Goal: Task Accomplishment & Management: Manage account settings

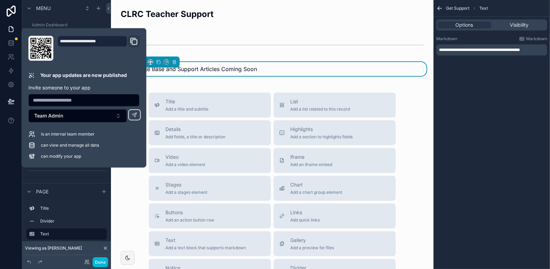
scroll to position [624, 0]
click at [10, 173] on div at bounding box center [11, 134] width 22 height 269
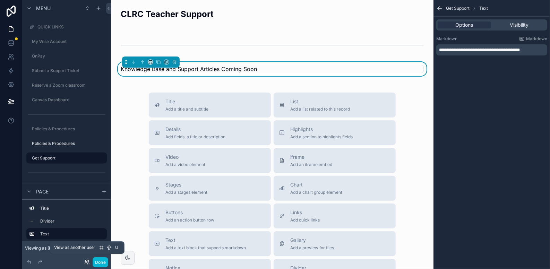
click at [87, 264] on icon at bounding box center [87, 262] width 6 height 6
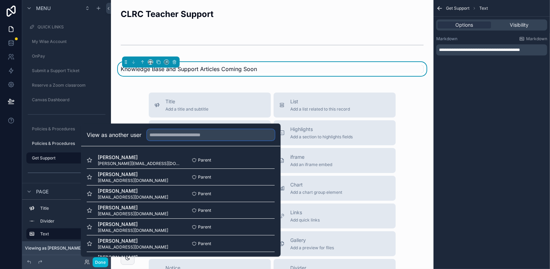
click at [184, 138] on input "text" at bounding box center [211, 134] width 128 height 11
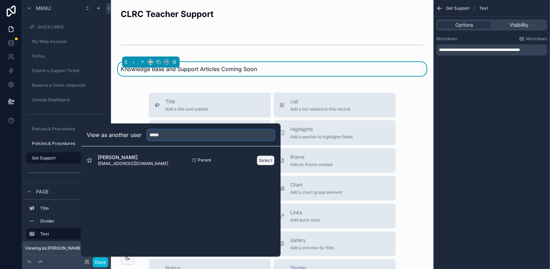
type input "*****"
click at [264, 158] on button "Select" at bounding box center [265, 160] width 18 height 10
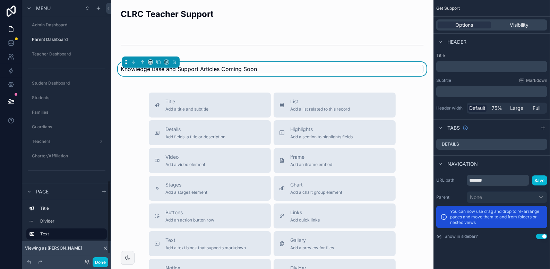
scroll to position [643, 0]
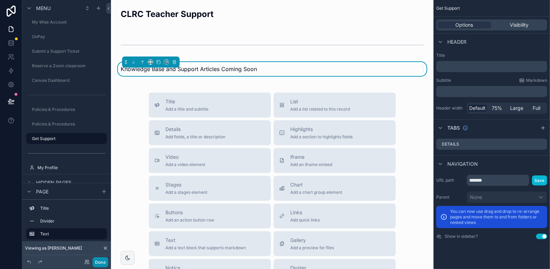
click at [100, 266] on button "Done" at bounding box center [101, 262] width 16 height 10
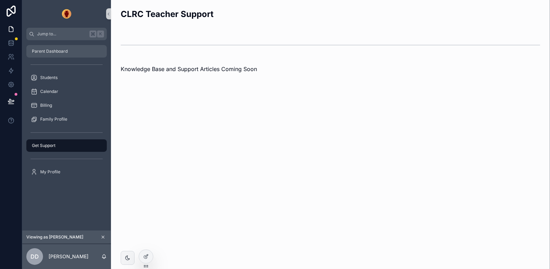
click at [64, 47] on div "Parent Dashboard" at bounding box center [66, 51] width 72 height 11
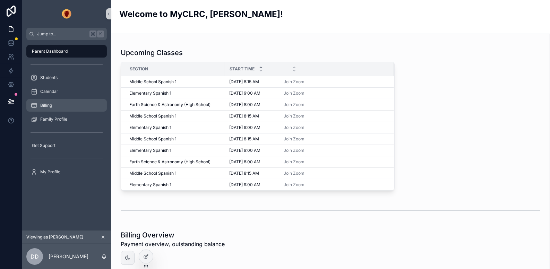
click at [54, 105] on div "Billing" at bounding box center [66, 105] width 72 height 11
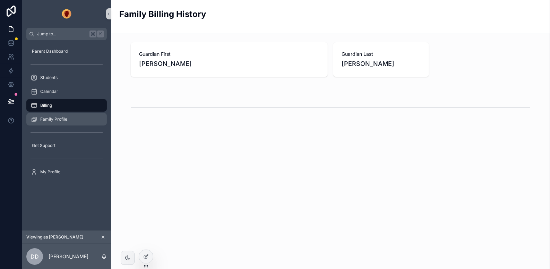
click at [57, 119] on span "Family Profile" at bounding box center [53, 119] width 27 height 6
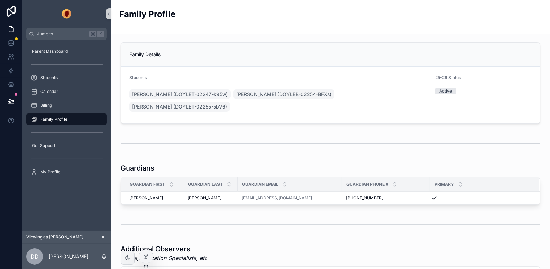
drag, startPoint x: 152, startPoint y: 163, endPoint x: 120, endPoint y: 171, distance: 33.5
click at [128, 169] on div "Guardians Guardian First Guardian Last Guardian Email Guardian Phone # Primary …" at bounding box center [330, 183] width 419 height 41
click at [217, 55] on div "Family Details" at bounding box center [330, 54] width 402 height 7
click at [145, 258] on icon at bounding box center [146, 257] width 6 height 6
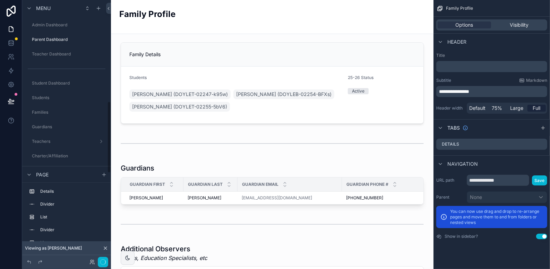
scroll to position [367, 0]
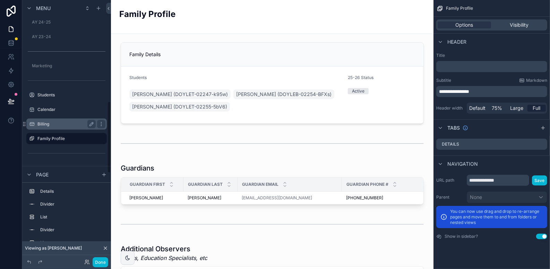
click at [83, 120] on div "Billing" at bounding box center [66, 124] width 58 height 8
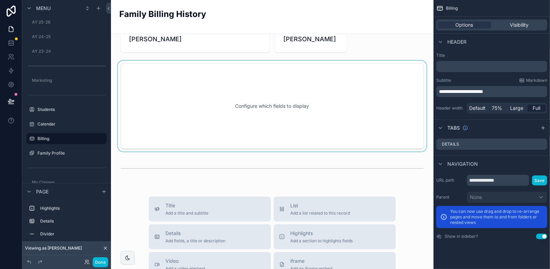
scroll to position [26, 0]
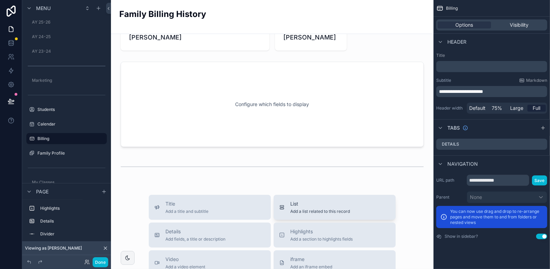
click at [337, 199] on button "List Add a list related to this record" at bounding box center [334, 207] width 122 height 25
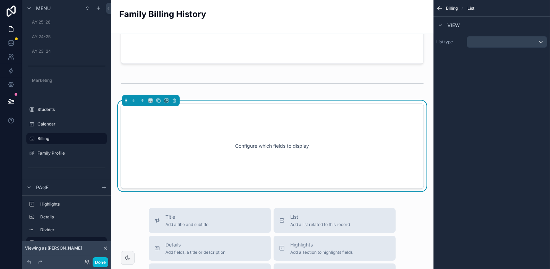
scroll to position [120, 0]
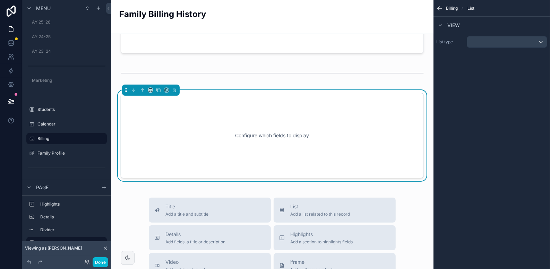
click at [301, 112] on div "Configure which fields to display" at bounding box center [272, 135] width 280 height 62
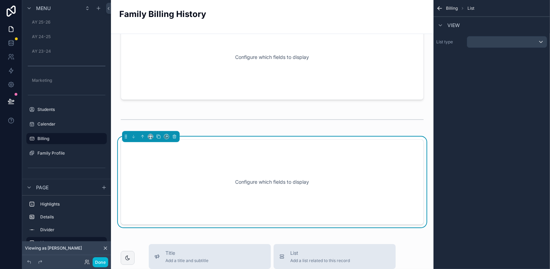
scroll to position [82, 0]
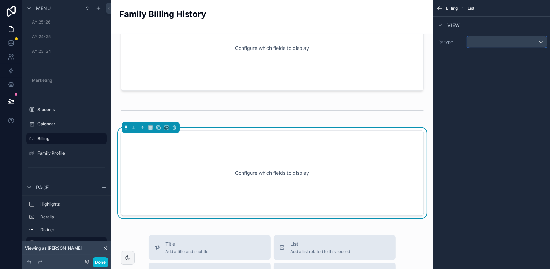
click at [504, 42] on div "scrollable content" at bounding box center [507, 41] width 80 height 11
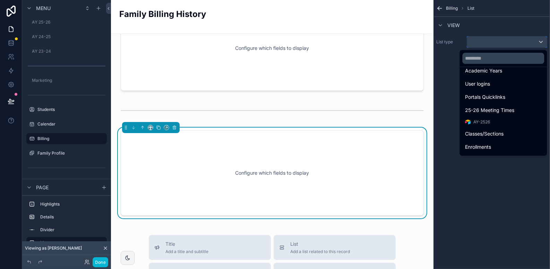
scroll to position [222, 0]
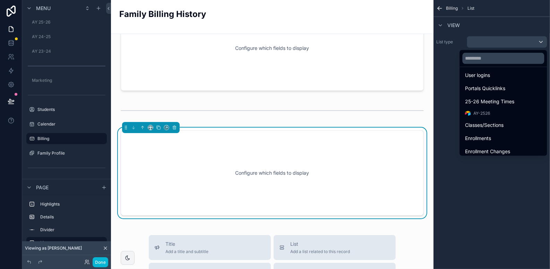
click at [10, 103] on div "scrollable content" at bounding box center [275, 134] width 550 height 269
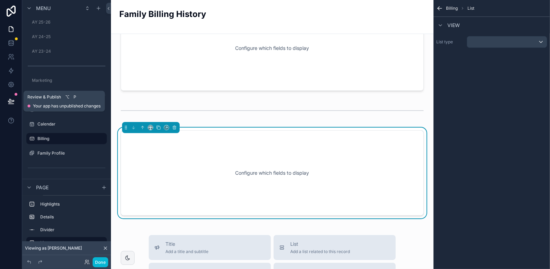
click at [61, 107] on span "Your app has unpublished changes" at bounding box center [67, 106] width 68 height 6
click at [12, 100] on icon at bounding box center [11, 100] width 6 height 3
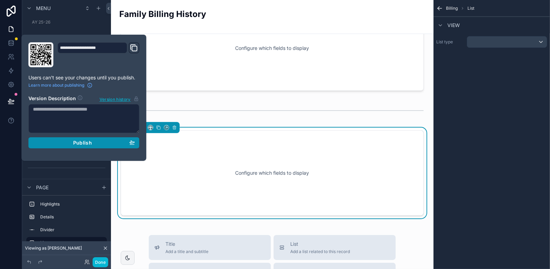
click at [60, 143] on div "Publish" at bounding box center [84, 143] width 102 height 6
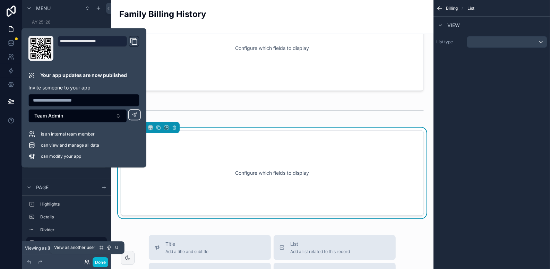
click at [86, 262] on icon at bounding box center [87, 262] width 6 height 6
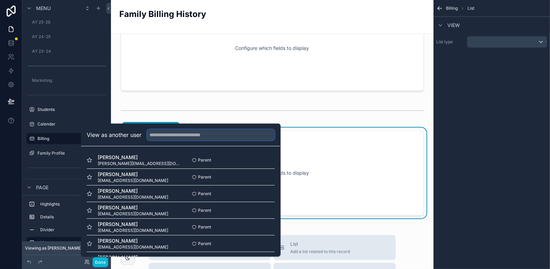
click at [214, 140] on input "text" at bounding box center [211, 134] width 128 height 11
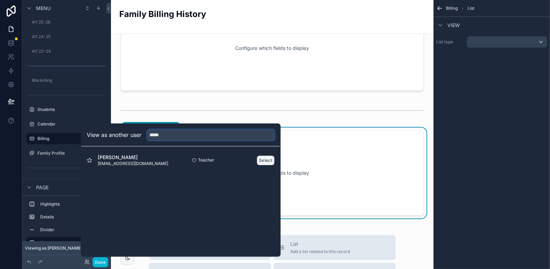
type input "*****"
click at [265, 163] on button "Select" at bounding box center [265, 160] width 18 height 10
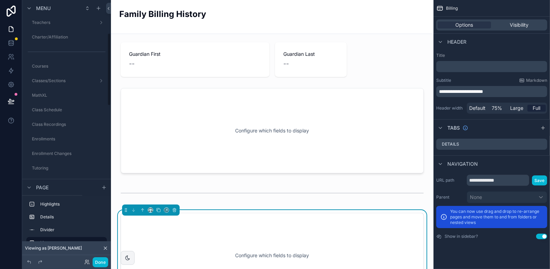
scroll to position [104, 0]
click at [30, 187] on icon "scrollable content" at bounding box center [29, 188] width 6 height 6
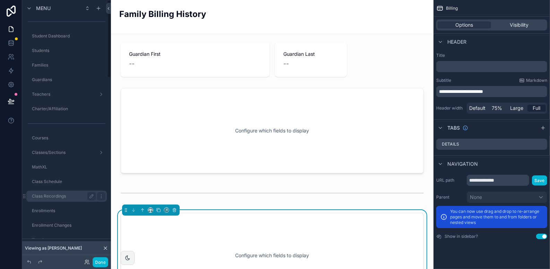
scroll to position [0, 0]
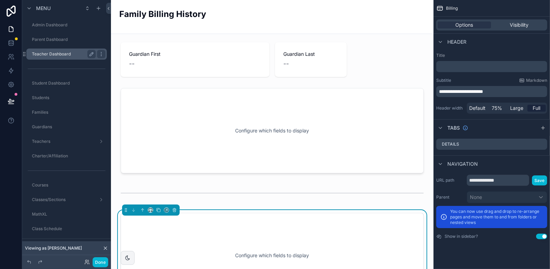
click at [64, 51] on label "Teacher Dashboard" at bounding box center [62, 54] width 61 height 6
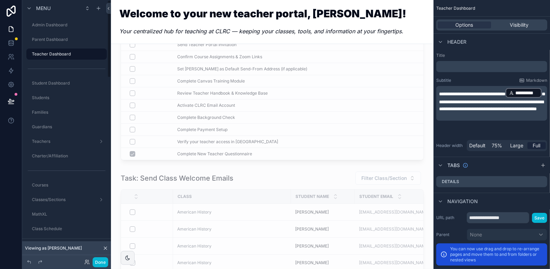
scroll to position [100, 0]
click at [98, 262] on button "Done" at bounding box center [101, 262] width 16 height 10
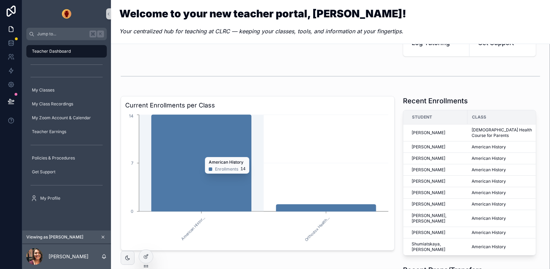
scroll to position [151, 0]
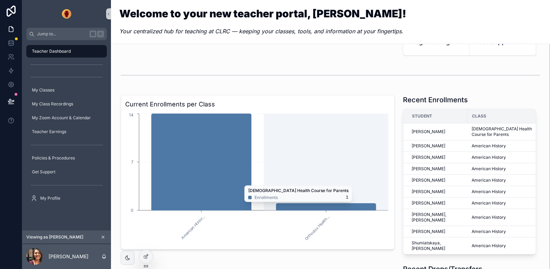
click at [325, 204] on icon "chart" at bounding box center [326, 206] width 100 height 7
click at [317, 206] on icon "chart" at bounding box center [326, 206] width 100 height 7
click at [328, 185] on icon "American Histor... Orthodox Health... 0 7 14" at bounding box center [257, 178] width 265 height 133
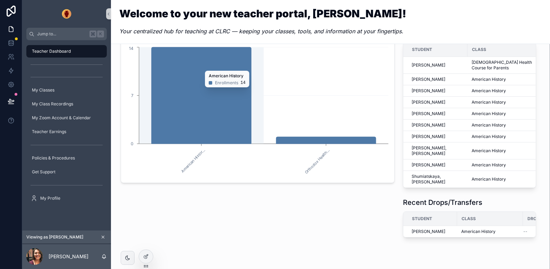
scroll to position [236, 0]
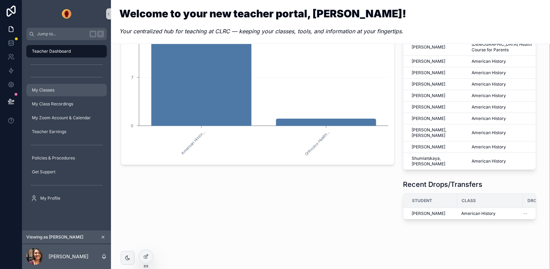
click at [55, 93] on div "My Classes" at bounding box center [66, 90] width 72 height 11
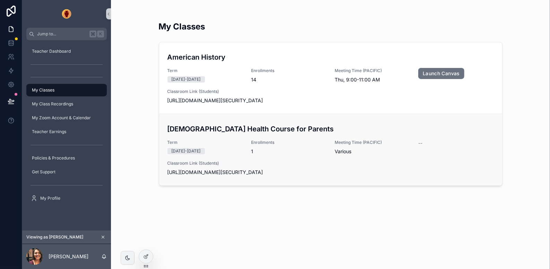
click at [282, 127] on h3 "[DEMOGRAPHIC_DATA] Health Course for Parents" at bounding box center [330, 129] width 326 height 10
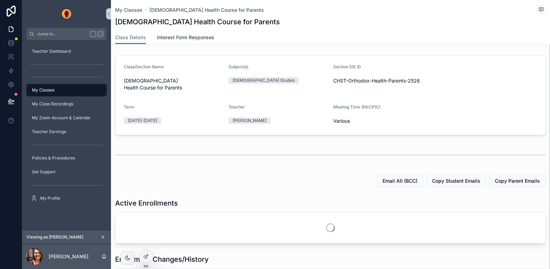
click at [202, 38] on span "Interest Form Responses" at bounding box center [185, 37] width 57 height 7
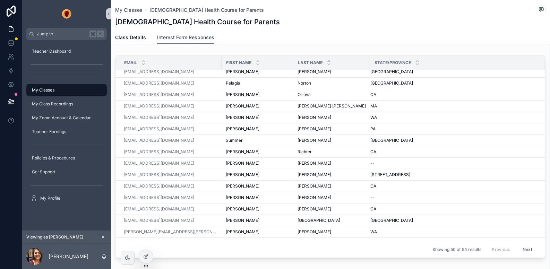
scroll to position [397, 0]
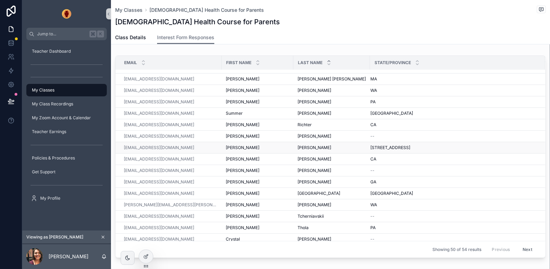
click at [392, 147] on span "3926 96th Street, Lubbock, TX" at bounding box center [390, 148] width 40 height 6
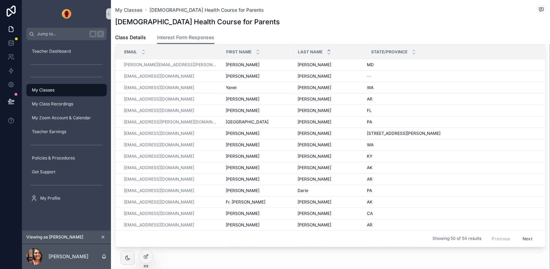
scroll to position [0, 0]
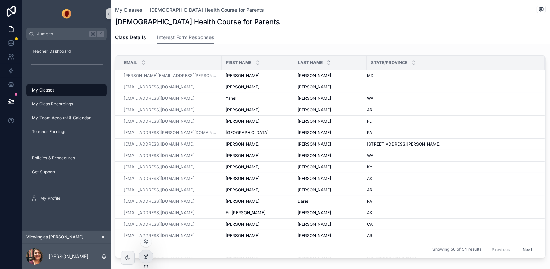
click at [148, 254] on icon at bounding box center [146, 257] width 6 height 6
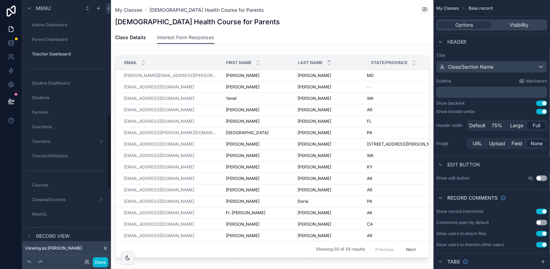
scroll to position [396, 0]
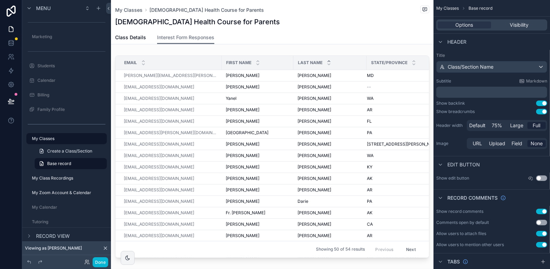
click at [520, 49] on div "Header" at bounding box center [491, 41] width 116 height 17
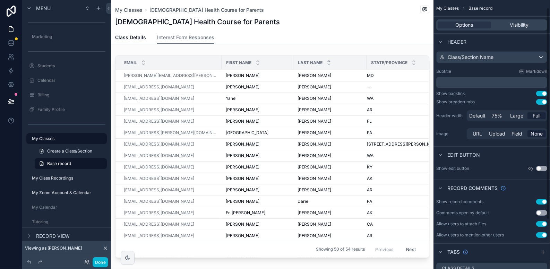
scroll to position [0, 0]
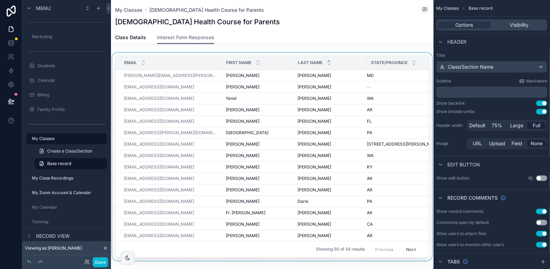
click at [334, 56] on div "Last Name" at bounding box center [330, 62] width 72 height 13
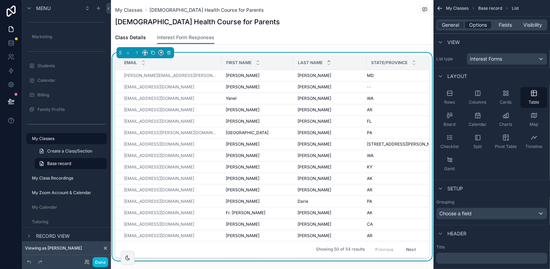
click at [472, 25] on span "Options" at bounding box center [478, 24] width 18 height 7
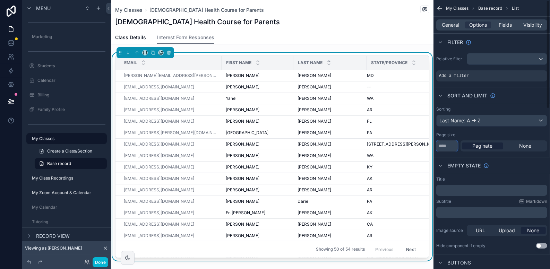
click at [447, 146] on input "**" at bounding box center [446, 145] width 21 height 11
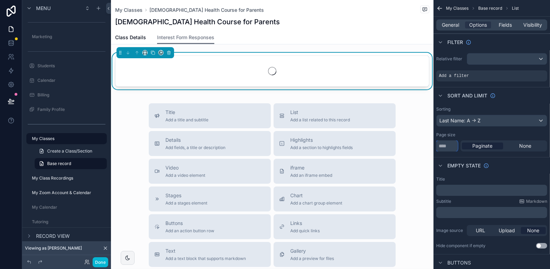
type input "***"
click at [530, 164] on div "Empty state" at bounding box center [491, 165] width 116 height 17
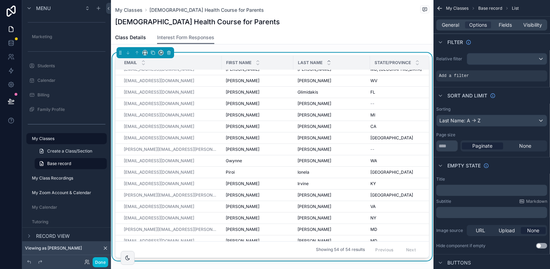
scroll to position [178, 0]
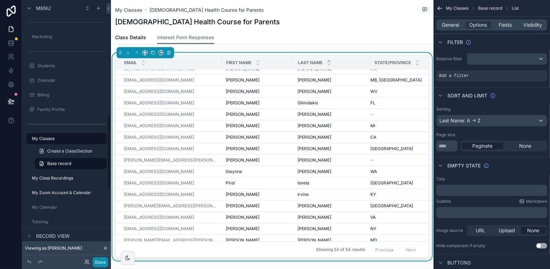
click at [101, 263] on button "Done" at bounding box center [101, 262] width 16 height 10
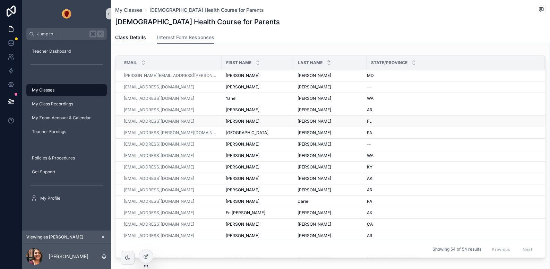
scroll to position [0, 0]
click at [13, 41] on icon at bounding box center [11, 42] width 5 height 3
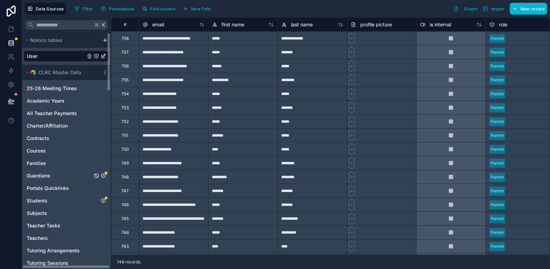
click at [103, 176] on icon "Guardians" at bounding box center [104, 176] width 6 height 6
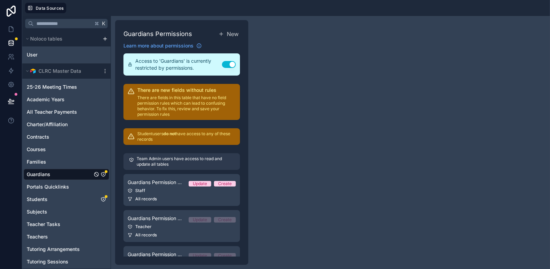
scroll to position [25, 0]
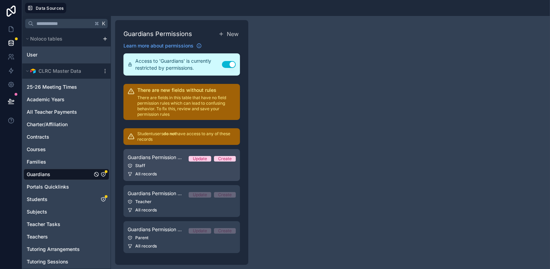
click at [181, 171] on div "All records" at bounding box center [182, 174] width 108 height 6
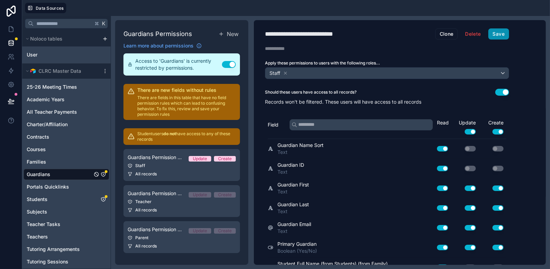
click at [498, 29] on button "Save" at bounding box center [498, 33] width 21 height 11
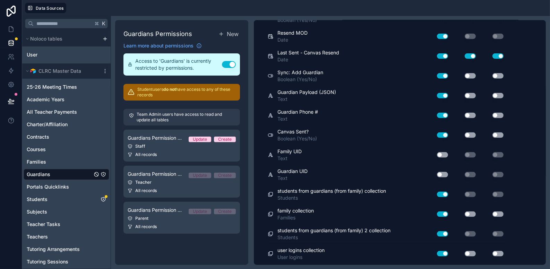
scroll to position [731, 0]
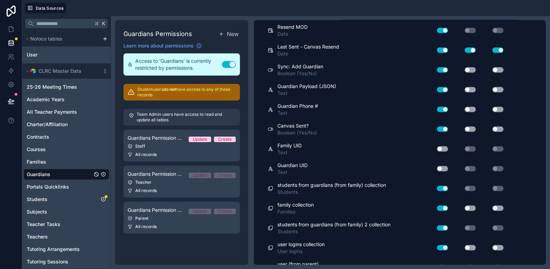
click at [445, 146] on button "Use setting" at bounding box center [442, 149] width 11 height 6
click at [445, 166] on button "Use setting" at bounding box center [442, 169] width 11 height 6
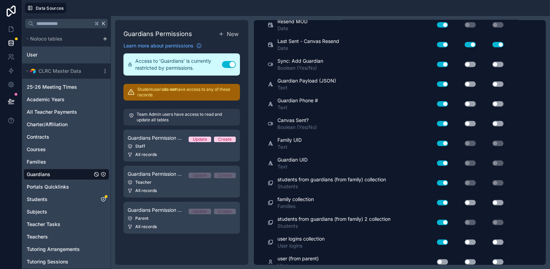
click at [443, 259] on button "Use setting" at bounding box center [442, 262] width 11 height 6
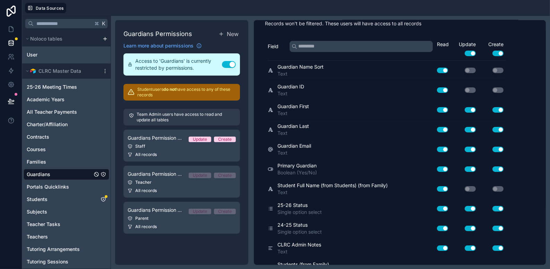
scroll to position [0, 0]
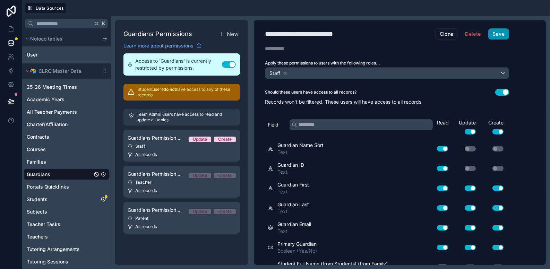
click at [495, 33] on button "Save" at bounding box center [498, 33] width 21 height 11
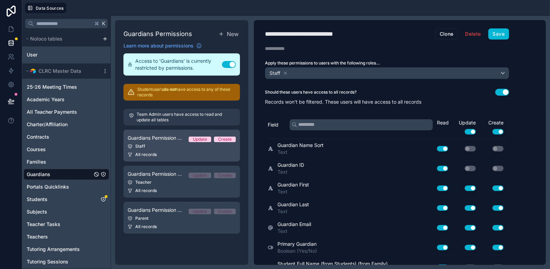
click at [165, 143] on div "Staff" at bounding box center [182, 146] width 108 height 6
click at [170, 145] on div "Staff" at bounding box center [182, 146] width 108 height 6
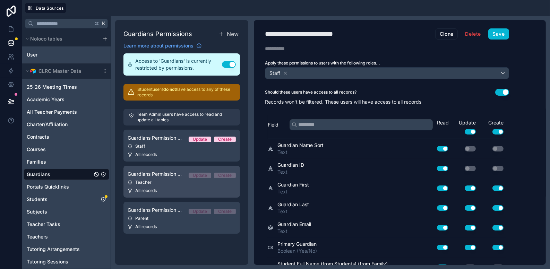
click at [174, 182] on div "Teacher" at bounding box center [182, 183] width 108 height 6
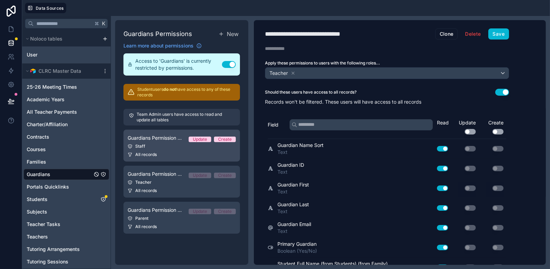
click at [163, 155] on div "All records" at bounding box center [182, 155] width 108 height 6
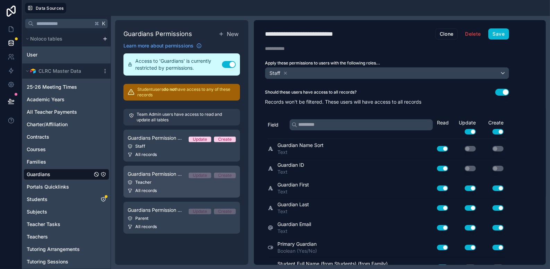
click at [173, 188] on div "All records" at bounding box center [182, 191] width 108 height 6
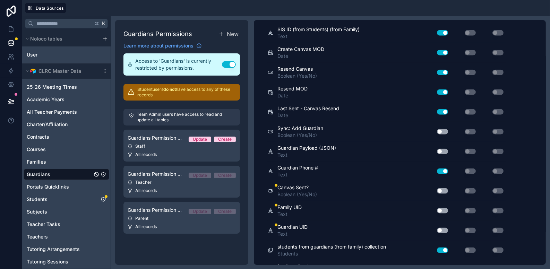
scroll to position [736, 0]
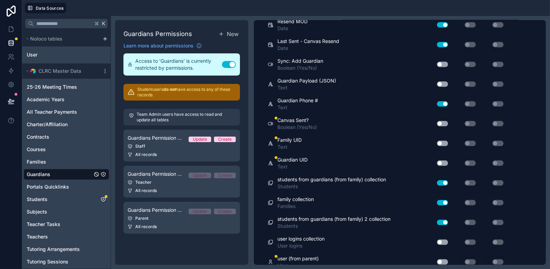
click at [443, 160] on button "Use setting" at bounding box center [442, 163] width 11 height 6
click at [442, 141] on button "Use setting" at bounding box center [442, 144] width 11 height 6
click at [443, 121] on button "Use setting" at bounding box center [442, 124] width 11 height 6
click at [442, 258] on div "Use setting" at bounding box center [439, 261] width 22 height 11
click at [444, 259] on button "Use setting" at bounding box center [442, 262] width 11 height 6
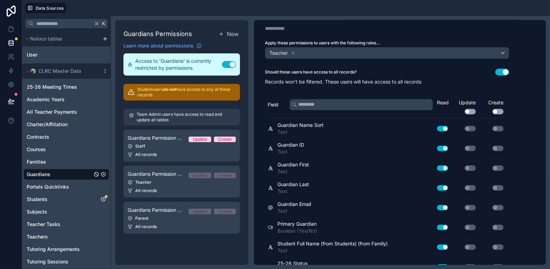
scroll to position [0, 0]
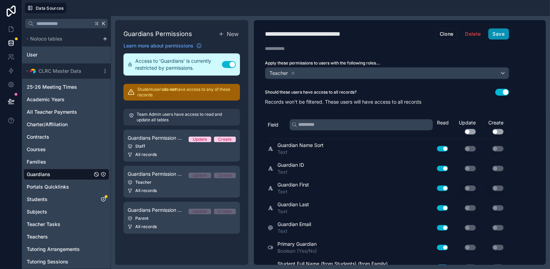
click at [495, 35] on button "Save" at bounding box center [498, 33] width 21 height 11
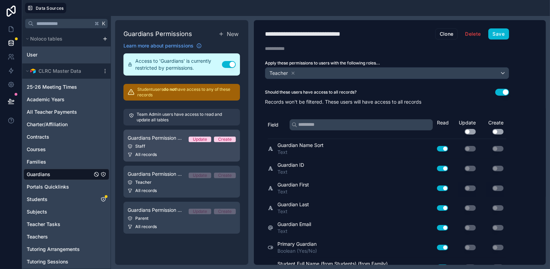
click at [167, 147] on div "Staff" at bounding box center [182, 146] width 108 height 6
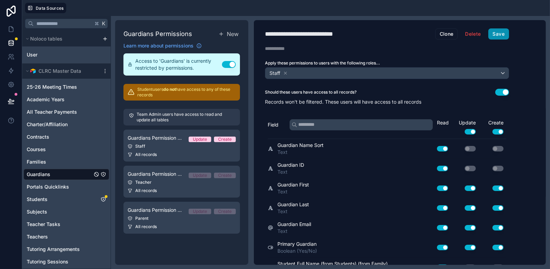
click at [498, 36] on button "Save" at bounding box center [498, 33] width 21 height 11
click at [105, 198] on icon "Students" at bounding box center [104, 200] width 6 height 6
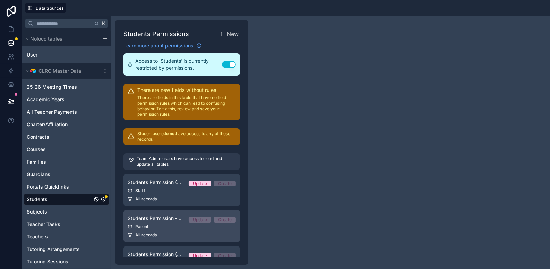
scroll to position [25, 0]
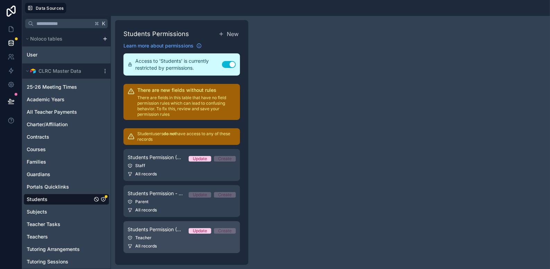
click at [176, 235] on div "Teacher" at bounding box center [182, 238] width 108 height 6
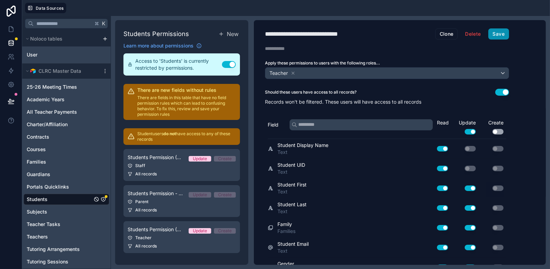
click at [499, 34] on button "Save" at bounding box center [498, 33] width 21 height 11
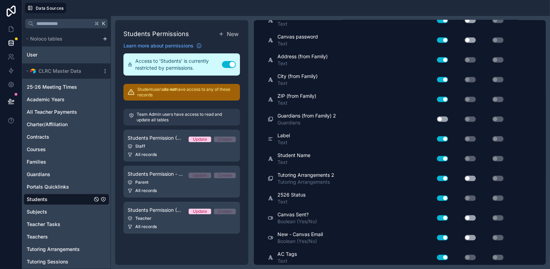
scroll to position [718, 0]
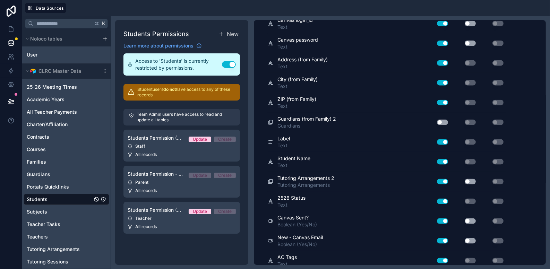
click at [444, 120] on button "Use setting" at bounding box center [442, 123] width 11 height 6
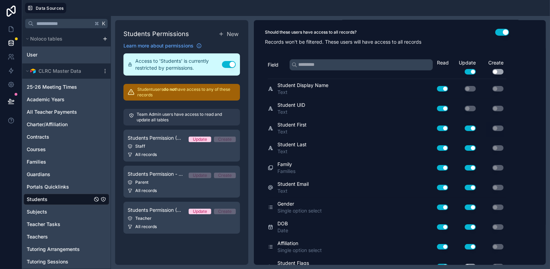
scroll to position [0, 0]
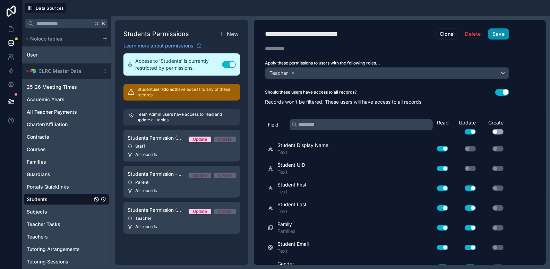
click at [504, 28] on button "Save" at bounding box center [498, 33] width 21 height 11
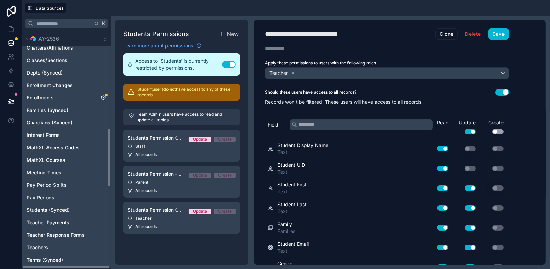
scroll to position [376, 0]
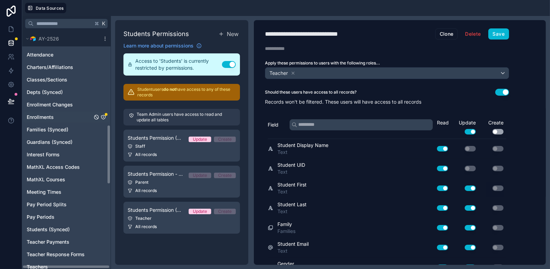
click at [103, 114] on icon "Enrollments" at bounding box center [104, 117] width 6 height 6
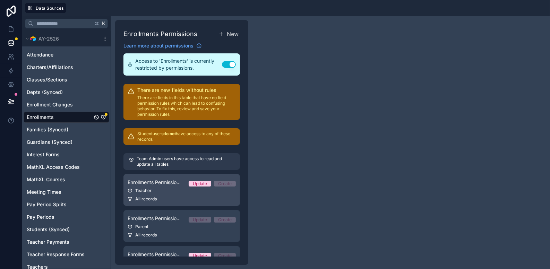
scroll to position [25, 0]
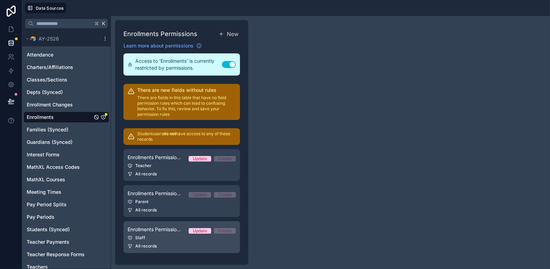
click at [170, 244] on div "All records" at bounding box center [182, 246] width 108 height 6
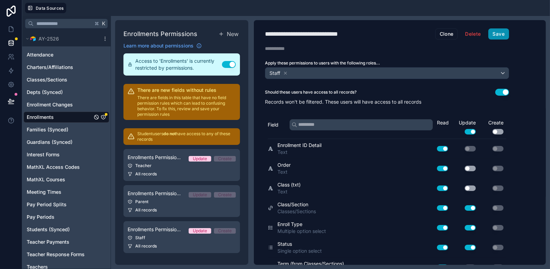
click at [496, 33] on button "Save" at bounding box center [498, 33] width 21 height 11
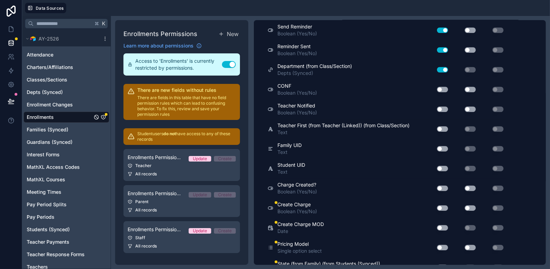
scroll to position [1612, 0]
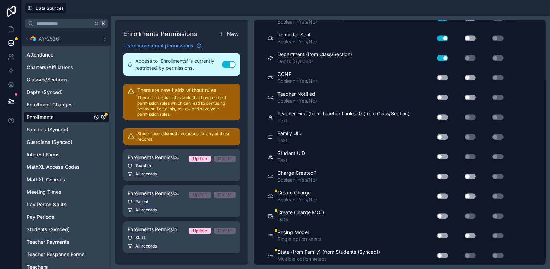
click at [443, 134] on button "Use setting" at bounding box center [442, 137] width 11 height 6
click at [443, 154] on button "Use setting" at bounding box center [442, 157] width 11 height 6
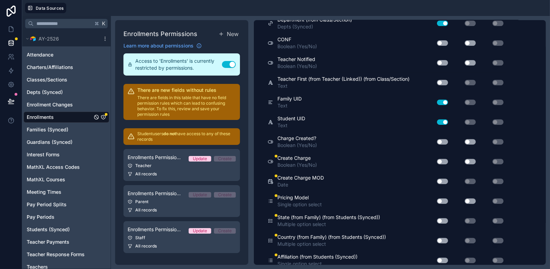
scroll to position [1648, 0]
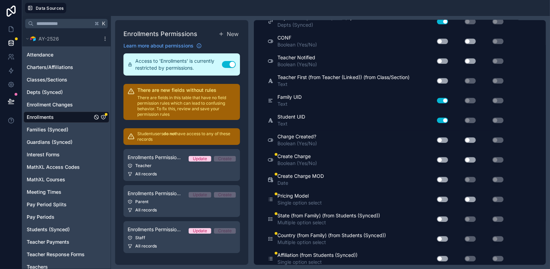
click at [443, 137] on button "Use setting" at bounding box center [442, 140] width 11 height 6
click at [443, 154] on div "Use setting" at bounding box center [439, 159] width 22 height 11
click at [443, 177] on button "Use setting" at bounding box center [442, 180] width 11 height 6
click at [443, 157] on button "Use setting" at bounding box center [442, 160] width 11 height 6
click at [441, 197] on button "Use setting" at bounding box center [442, 200] width 11 height 6
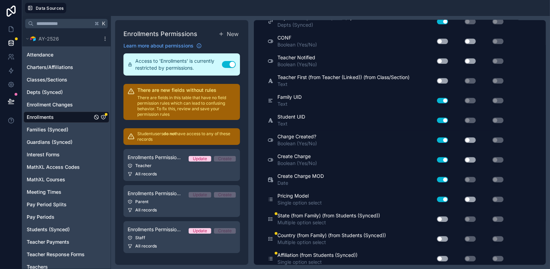
click at [444, 216] on button "Use setting" at bounding box center [442, 219] width 11 height 6
click at [443, 236] on button "Use setting" at bounding box center [442, 239] width 11 height 6
click at [443, 253] on div "Use setting" at bounding box center [439, 258] width 22 height 11
click at [444, 256] on button "Use setting" at bounding box center [442, 259] width 11 height 6
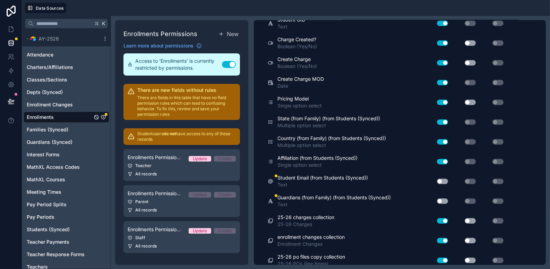
scroll to position [1753, 0]
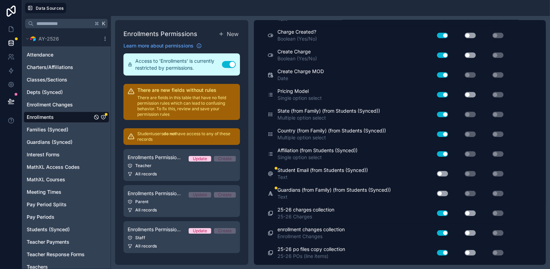
click at [446, 171] on button "Use setting" at bounding box center [442, 174] width 11 height 6
click at [445, 191] on button "Use setting" at bounding box center [442, 194] width 11 height 6
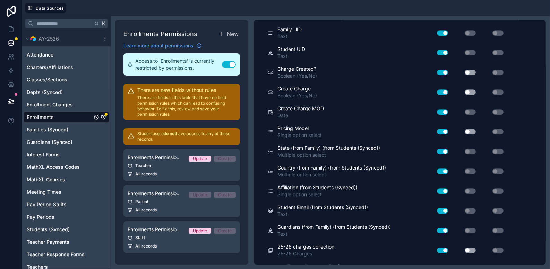
scroll to position [1776, 0]
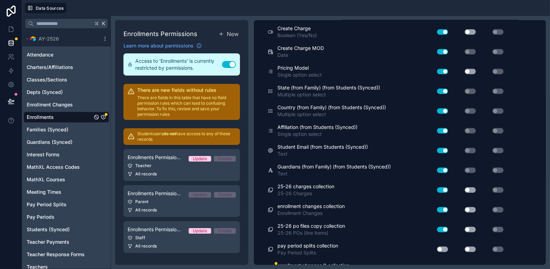
click at [443, 266] on button "Use setting" at bounding box center [442, 269] width 11 height 6
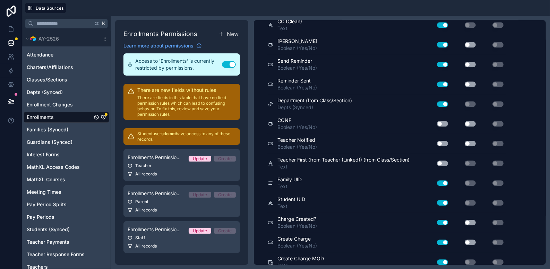
scroll to position [1564, 0]
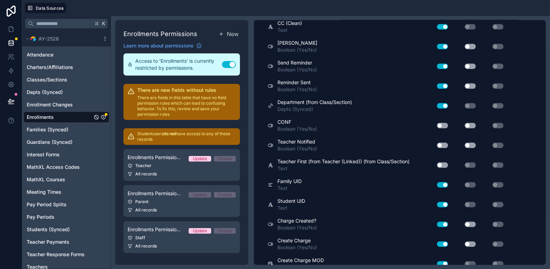
click at [443, 162] on button "Use setting" at bounding box center [442, 165] width 11 height 6
click at [442, 142] on button "Use setting" at bounding box center [442, 145] width 11 height 6
click at [444, 123] on button "Use setting" at bounding box center [442, 126] width 11 height 6
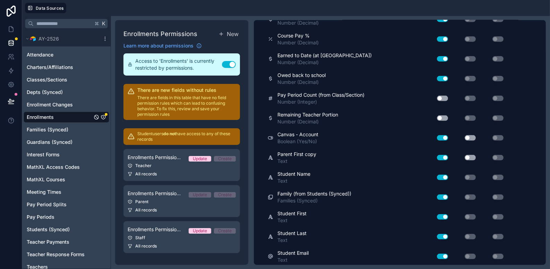
scroll to position [766, 0]
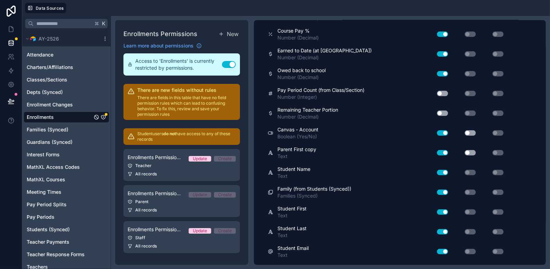
click at [443, 91] on button "Use setting" at bounding box center [442, 94] width 11 height 6
click at [444, 111] on button "Use setting" at bounding box center [442, 114] width 11 height 6
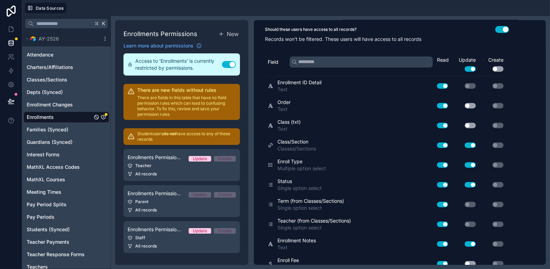
scroll to position [0, 0]
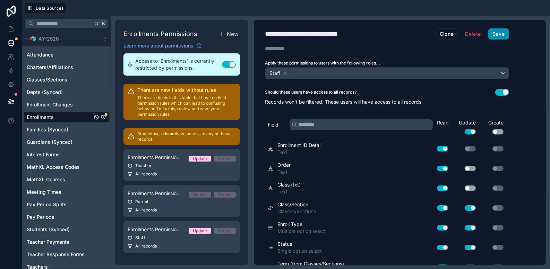
click at [502, 31] on button "Save" at bounding box center [498, 33] width 21 height 11
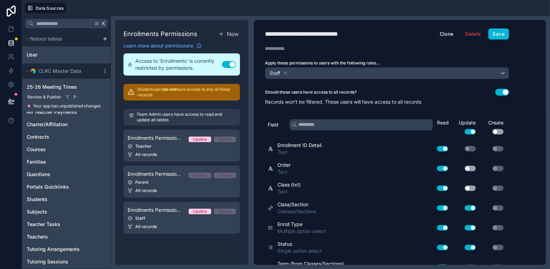
click at [10, 98] on icon at bounding box center [11, 101] width 7 height 7
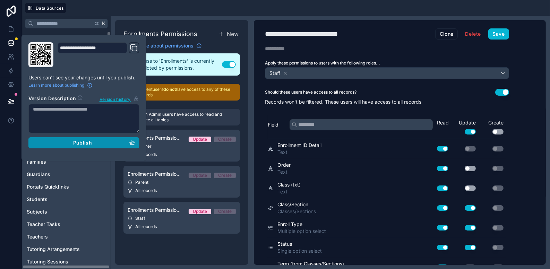
click at [70, 140] on div "Publish" at bounding box center [84, 143] width 102 height 6
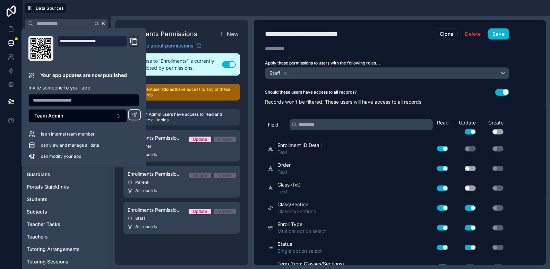
click at [132, 5] on div at bounding box center [309, 8] width 475 height 10
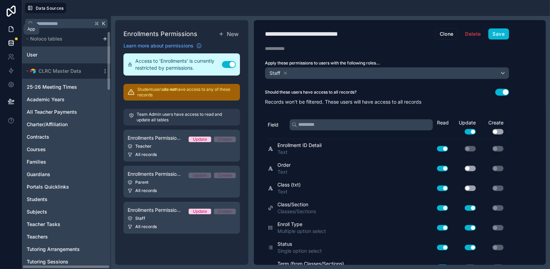
click at [11, 28] on icon at bounding box center [11, 29] width 7 height 7
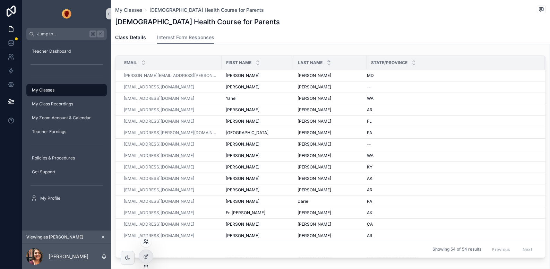
click at [147, 241] on icon at bounding box center [147, 240] width 1 height 2
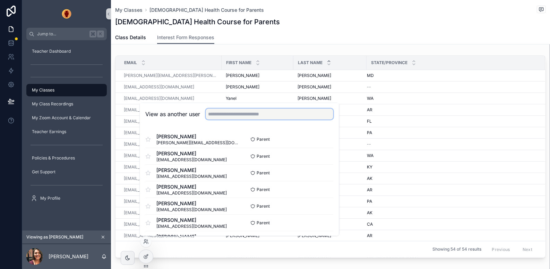
click at [262, 118] on input "text" at bounding box center [270, 113] width 128 height 11
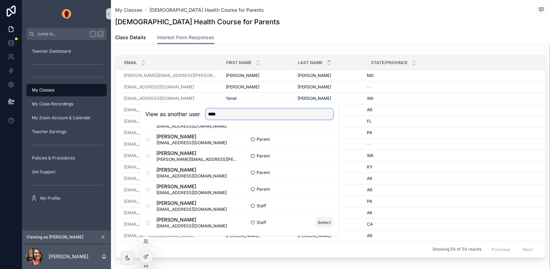
type input "****"
click at [325, 221] on button "Select" at bounding box center [324, 222] width 18 height 10
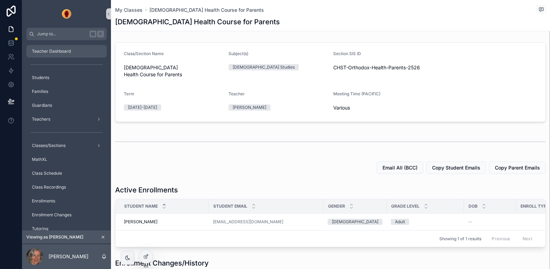
click at [52, 51] on span "Teacher Dashboard" at bounding box center [51, 52] width 39 height 6
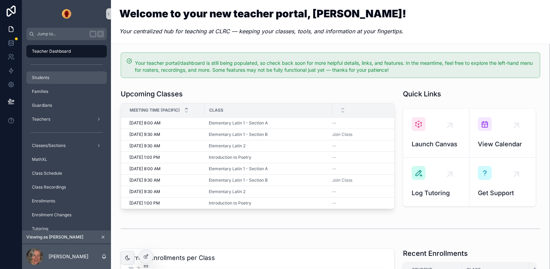
click at [52, 72] on div "Students" at bounding box center [66, 77] width 72 height 11
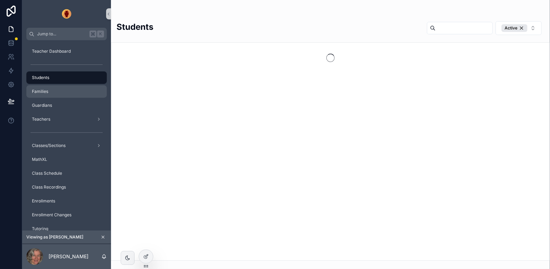
click at [45, 91] on span "Families" at bounding box center [40, 92] width 16 height 6
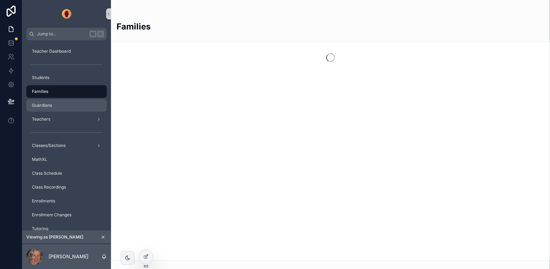
click at [45, 104] on span "Guardians" at bounding box center [42, 106] width 20 height 6
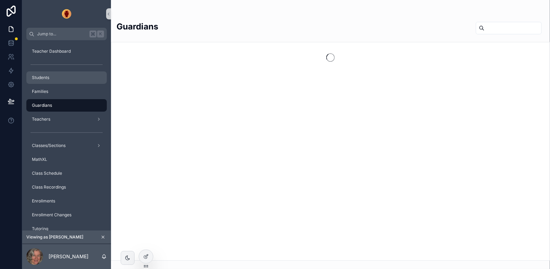
click at [44, 75] on span "Students" at bounding box center [40, 78] width 17 height 6
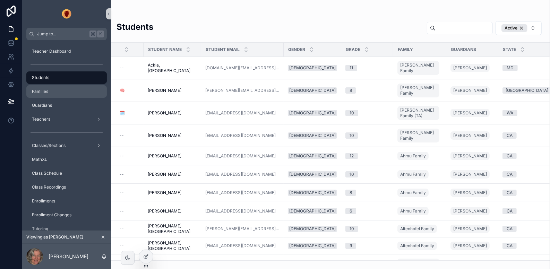
click at [47, 91] on span "Families" at bounding box center [40, 92] width 16 height 6
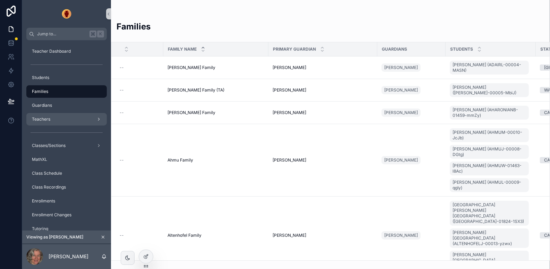
click at [46, 121] on span "Teachers" at bounding box center [41, 119] width 18 height 6
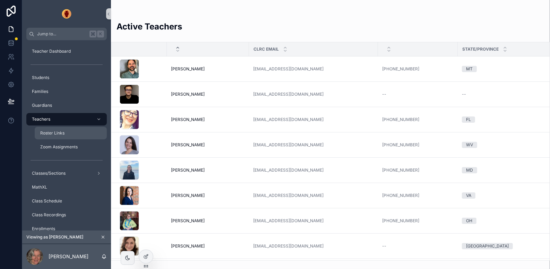
click at [59, 130] on span "Roster Links" at bounding box center [52, 133] width 24 height 6
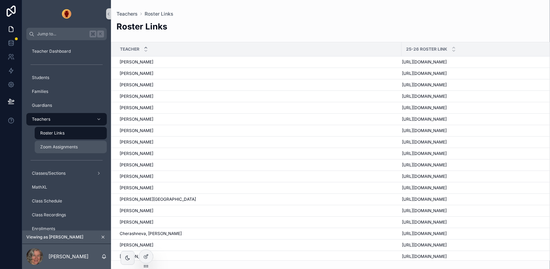
click at [64, 147] on span "Zoom Assignments" at bounding box center [58, 147] width 37 height 6
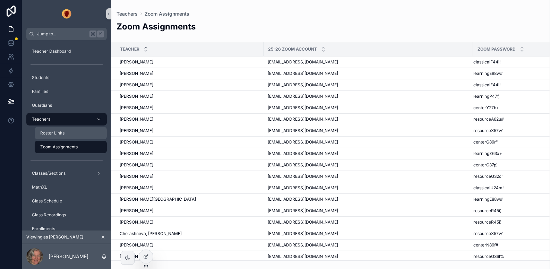
click at [60, 133] on span "Roster Links" at bounding box center [52, 133] width 24 height 6
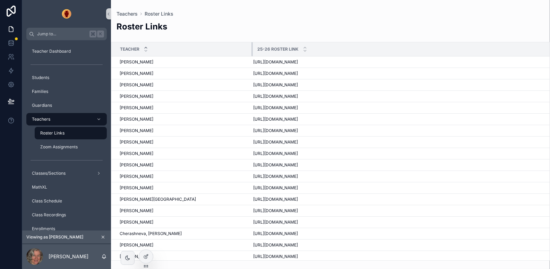
drag, startPoint x: 400, startPoint y: 49, endPoint x: 252, endPoint y: 53, distance: 148.7
click at [252, 53] on div "scrollable content" at bounding box center [252, 49] width 3 height 14
click at [88, 133] on div "Roster Links" at bounding box center [71, 133] width 64 height 11
click at [147, 258] on icon at bounding box center [145, 256] width 3 height 3
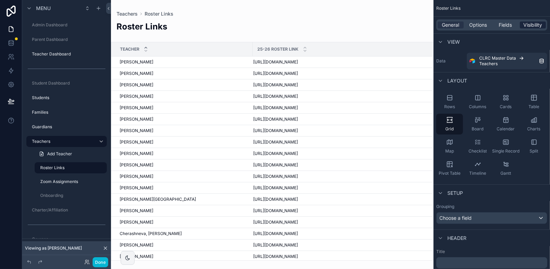
click at [529, 24] on span "Visibility" at bounding box center [532, 24] width 19 height 7
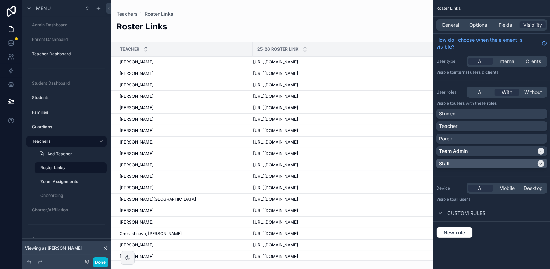
click at [540, 162] on icon "scrollable content" at bounding box center [541, 164] width 4 height 4
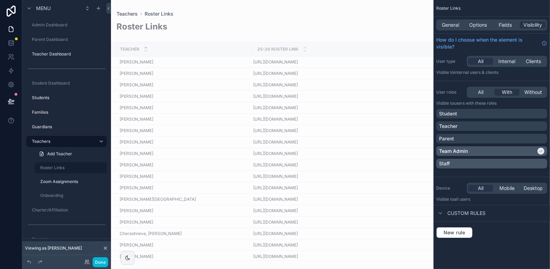
click at [541, 150] on icon "scrollable content" at bounding box center [541, 151] width 4 height 4
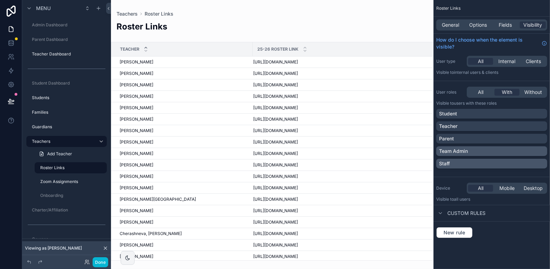
click at [523, 149] on div "Team Admin" at bounding box center [491, 151] width 105 height 7
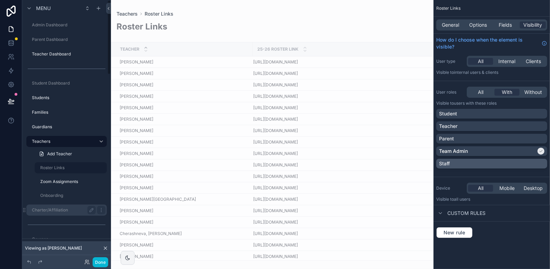
drag, startPoint x: 33, startPoint y: 167, endPoint x: 41, endPoint y: 206, distance: 39.4
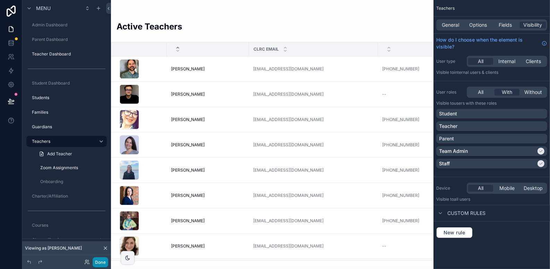
click at [103, 259] on button "Done" at bounding box center [101, 262] width 16 height 10
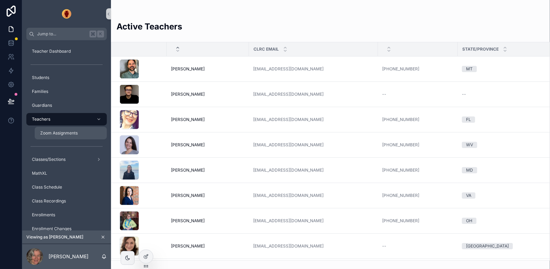
click at [64, 131] on span "Zoom Assignments" at bounding box center [58, 133] width 37 height 6
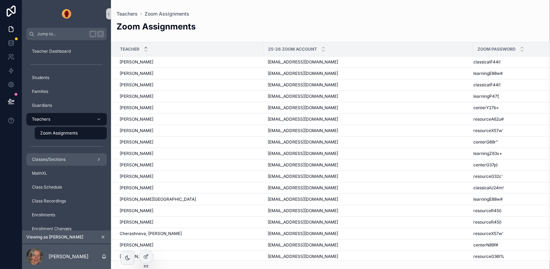
click at [47, 161] on span "Classes/Sections" at bounding box center [49, 160] width 34 height 6
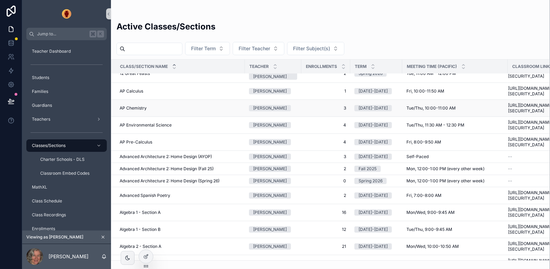
scroll to position [2, 0]
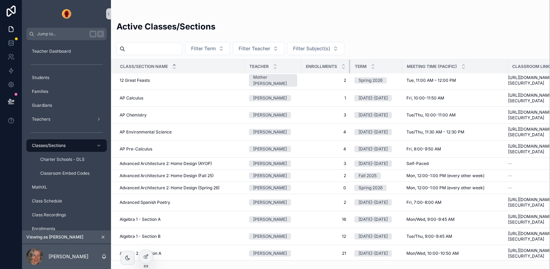
drag, startPoint x: 349, startPoint y: 64, endPoint x: 326, endPoint y: 64, distance: 23.2
click at [326, 64] on th "Enrollments" at bounding box center [325, 67] width 49 height 14
click at [59, 157] on span "Charter Schools - DLS" at bounding box center [62, 160] width 44 height 6
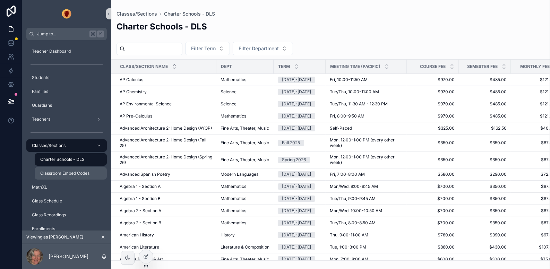
click at [70, 172] on span "Classroom Embed Codes" at bounding box center [64, 174] width 49 height 6
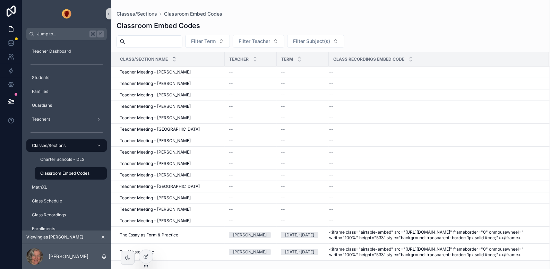
scroll to position [5435, 0]
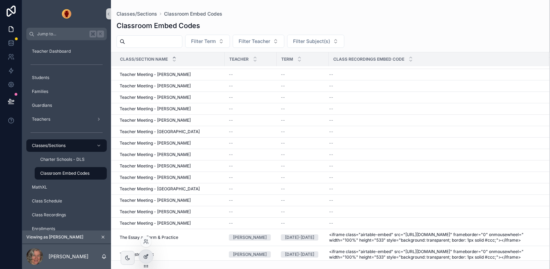
click at [148, 260] on div at bounding box center [146, 256] width 14 height 13
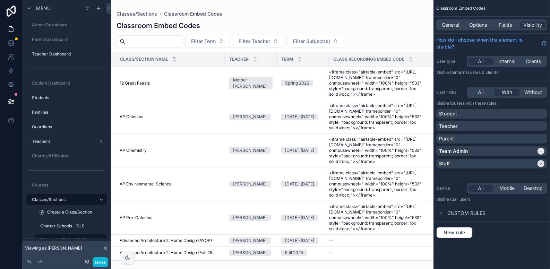
click at [381, 31] on div "scrollable content" at bounding box center [272, 134] width 322 height 269
click at [454, 25] on span "General" at bounding box center [450, 24] width 17 height 7
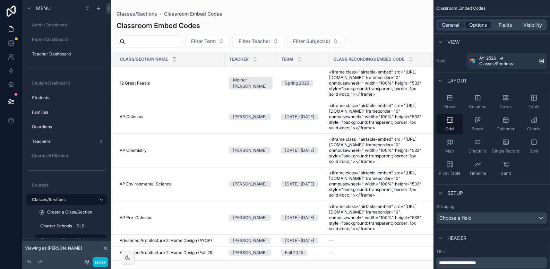
click at [472, 23] on span "Options" at bounding box center [478, 24] width 18 height 7
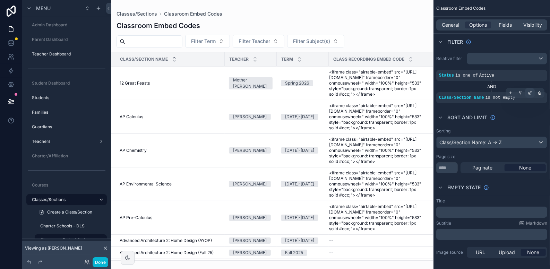
click at [529, 94] on icon "scrollable content" at bounding box center [529, 93] width 4 height 4
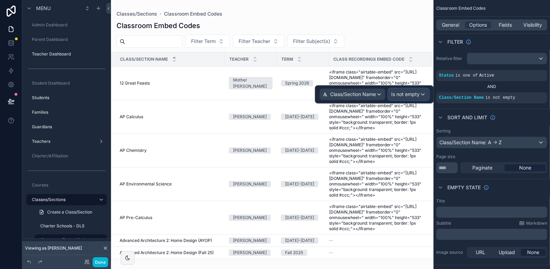
click at [408, 93] on span "Is not empty" at bounding box center [405, 94] width 28 height 7
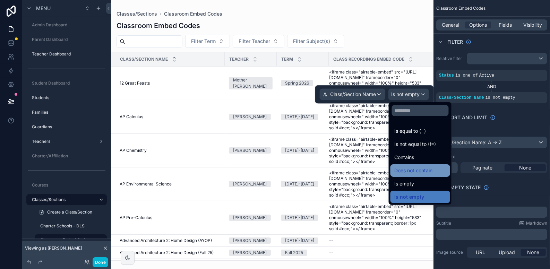
click at [411, 168] on span "Does not contain" at bounding box center [413, 170] width 38 height 8
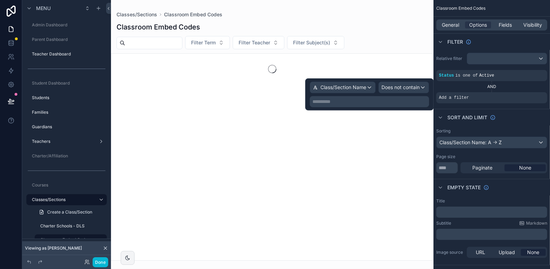
click at [329, 104] on p "**********" at bounding box center [369, 101] width 115 height 7
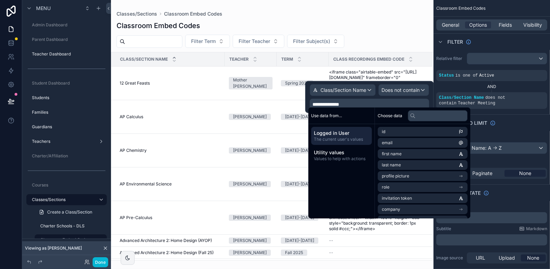
click at [367, 22] on div "Classroom Embed Codes" at bounding box center [271, 26] width 311 height 10
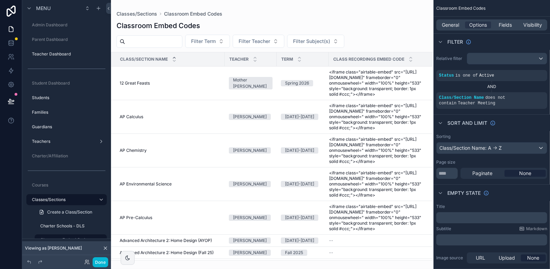
click at [387, 18] on div "Classroom Embed Codes Filter Term Filter Teacher Filter Subject(s) Class/Sectio…" at bounding box center [272, 139] width 322 height 244
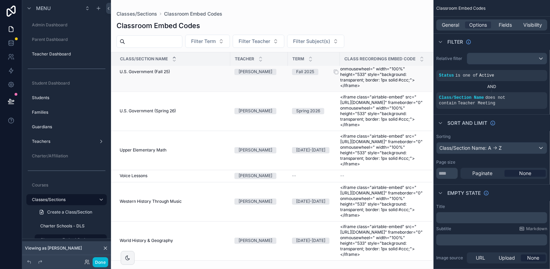
scroll to position [7712, 0]
click at [100, 260] on button "Done" at bounding box center [101, 262] width 16 height 10
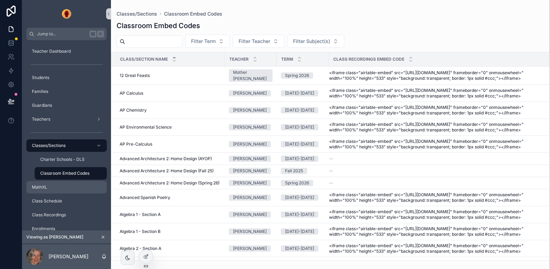
click at [56, 186] on div "MathXL" at bounding box center [66, 187] width 72 height 11
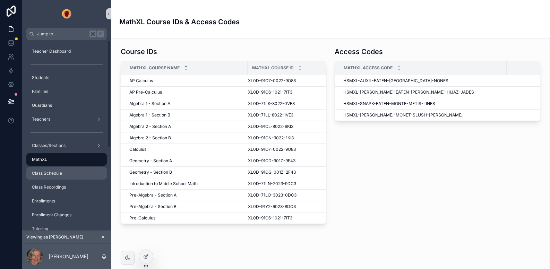
click at [68, 175] on div "Class Schedule" at bounding box center [66, 173] width 72 height 11
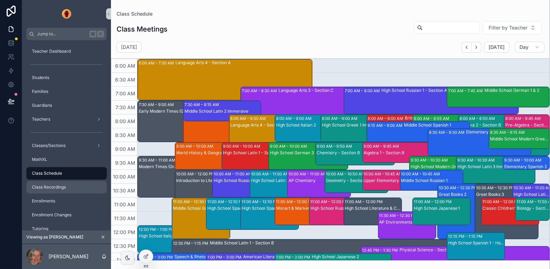
click at [74, 186] on div "Class Recordings" at bounding box center [66, 187] width 72 height 11
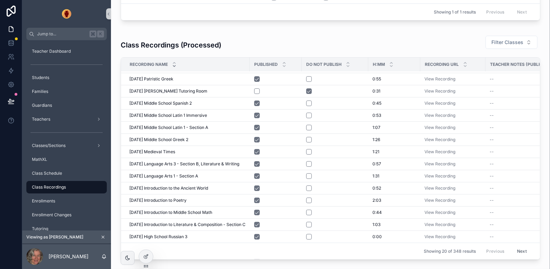
scroll to position [78, 0]
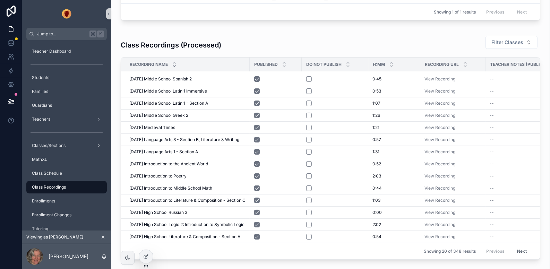
click at [522, 249] on button "Next" at bounding box center [521, 251] width 19 height 11
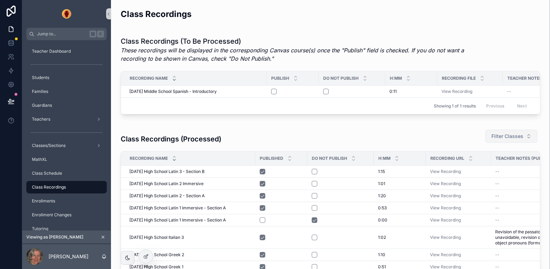
click at [514, 135] on span "Filter Classes" at bounding box center [507, 136] width 32 height 7
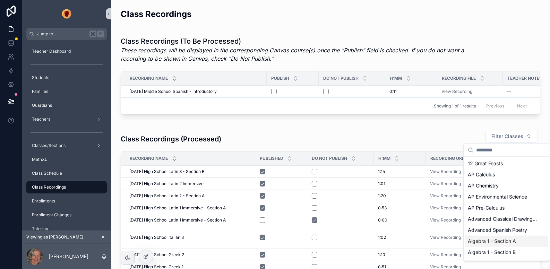
click at [507, 243] on span "Algebra 1 - Section A" at bounding box center [492, 241] width 48 height 7
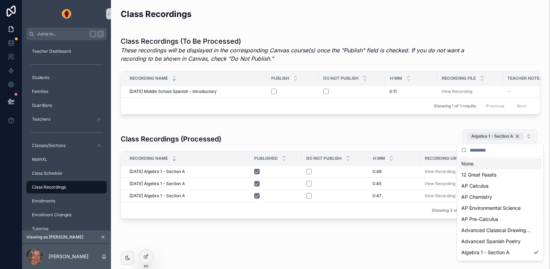
click at [518, 134] on div "Algebra 1 - Section A" at bounding box center [495, 136] width 55 height 8
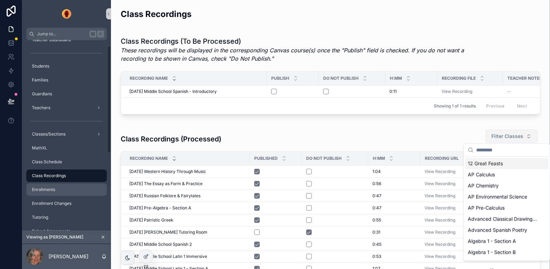
scroll to position [13, 0]
click at [59, 187] on div "Enrollments" at bounding box center [66, 188] width 72 height 11
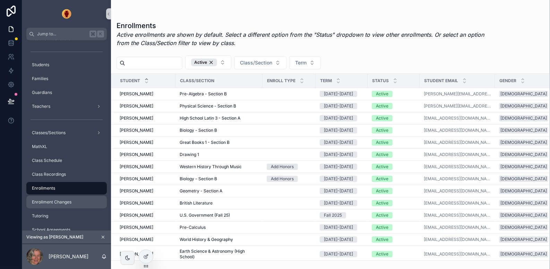
click at [70, 201] on span "Enrollment Changes" at bounding box center [52, 202] width 40 height 6
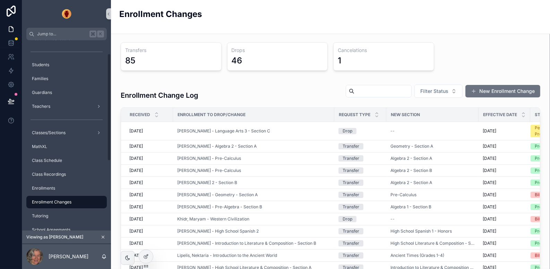
scroll to position [36, 0]
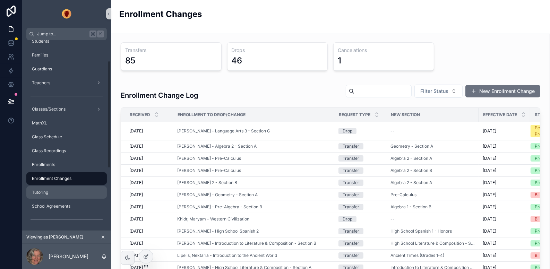
click at [61, 190] on div "Tutoring" at bounding box center [66, 192] width 72 height 11
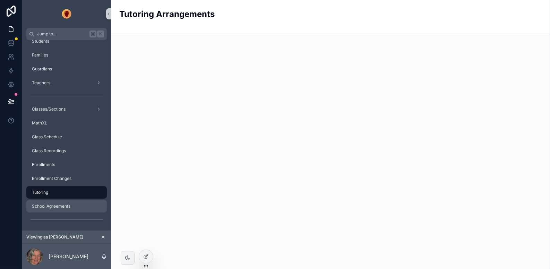
click at [66, 205] on span "School Agreements" at bounding box center [51, 206] width 38 height 6
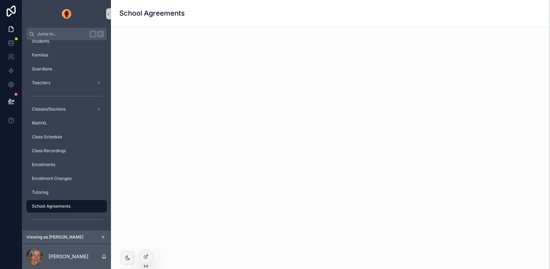
click at [221, 63] on div "scrollable content" at bounding box center [330, 52] width 439 height 50
click at [146, 260] on div at bounding box center [146, 256] width 14 height 13
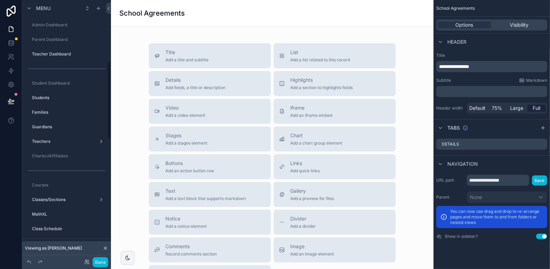
scroll to position [207, 0]
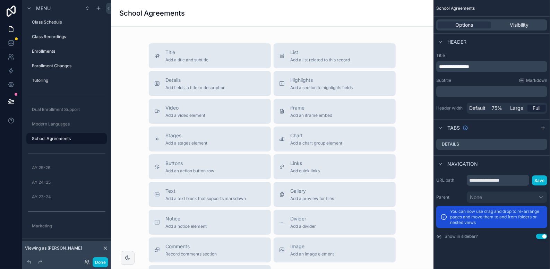
click at [469, 67] on span "**********" at bounding box center [454, 66] width 30 height 5
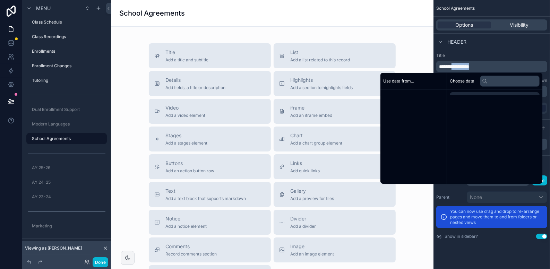
click at [469, 67] on span "**********" at bounding box center [454, 66] width 30 height 5
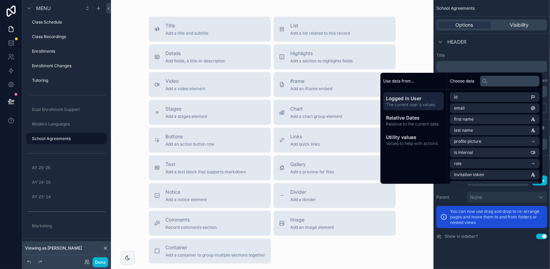
click at [506, 52] on div "Title ﻿ Subtitle Markdown ﻿ Header width Default 75% Large Full" at bounding box center [491, 83] width 116 height 67
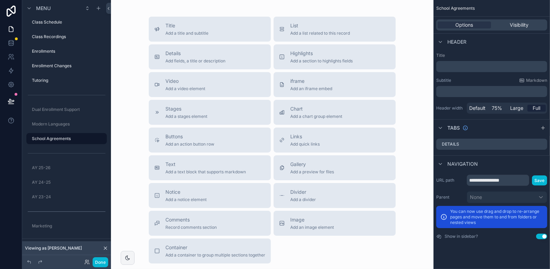
click at [463, 89] on p "﻿" at bounding box center [492, 91] width 107 height 7
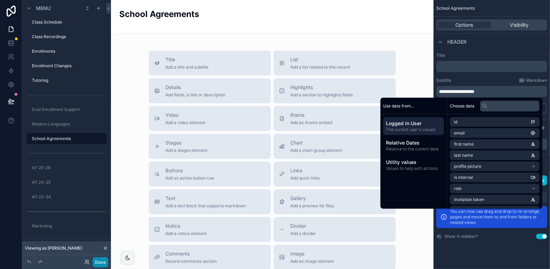
click at [101, 263] on button "Done" at bounding box center [101, 262] width 16 height 10
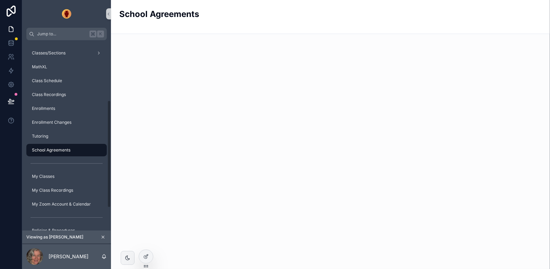
scroll to position [115, 0]
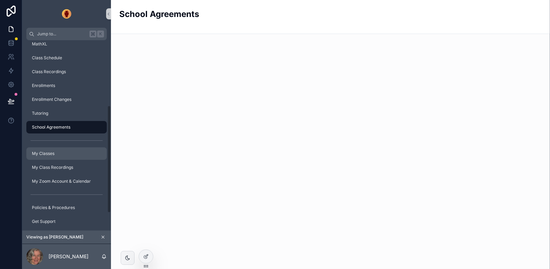
click at [56, 151] on div "My Classes" at bounding box center [66, 153] width 72 height 11
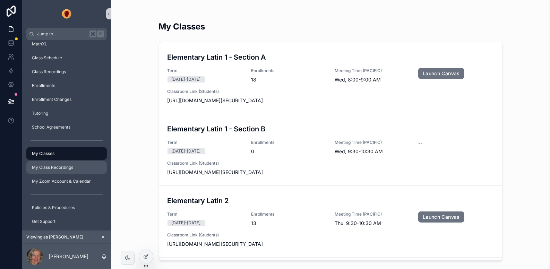
click at [64, 168] on span "My Class Recordings" at bounding box center [52, 168] width 41 height 6
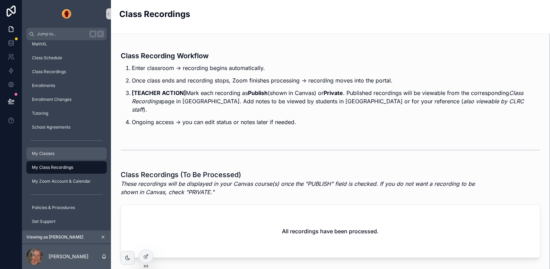
click at [65, 152] on div "My Classes" at bounding box center [66, 153] width 72 height 11
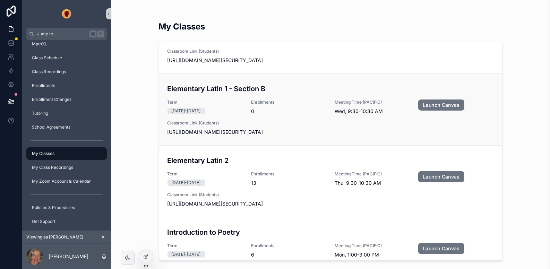
scroll to position [68, 0]
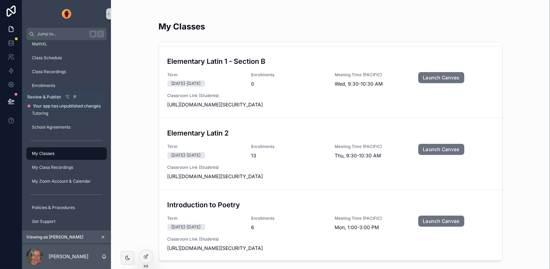
click at [15, 98] on button at bounding box center [10, 100] width 15 height 19
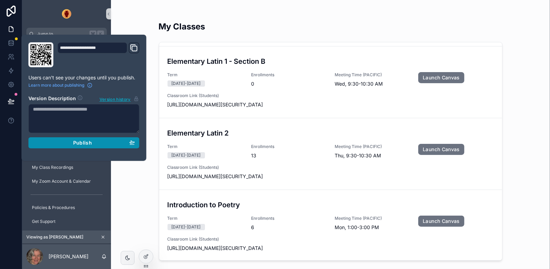
click at [71, 144] on div "Publish" at bounding box center [84, 143] width 102 height 6
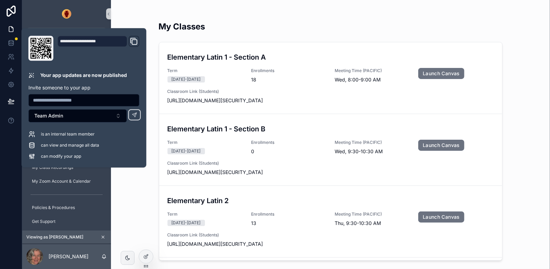
click at [133, 6] on div "My Classes Elementary Latin 1 - Section A Term [DATE]-[DATE] Enrollments 18 Mee…" at bounding box center [330, 134] width 439 height 269
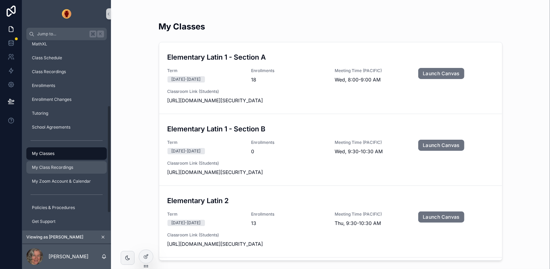
click at [60, 167] on span "My Class Recordings" at bounding box center [52, 168] width 41 height 6
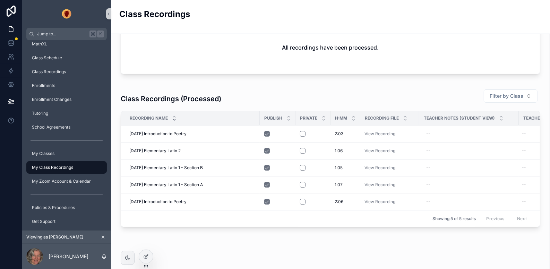
scroll to position [185, 0]
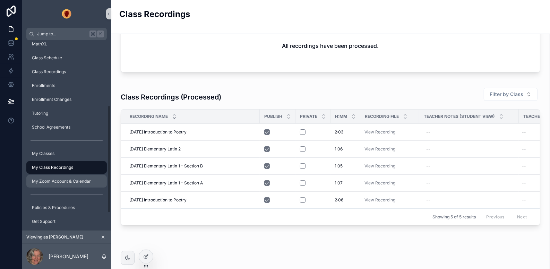
click at [71, 178] on span "My Zoom Account & Calendar" at bounding box center [61, 181] width 59 height 6
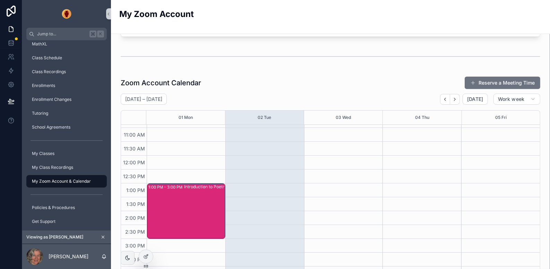
scroll to position [134, 0]
click at [103, 236] on icon "scrollable content" at bounding box center [103, 237] width 5 height 5
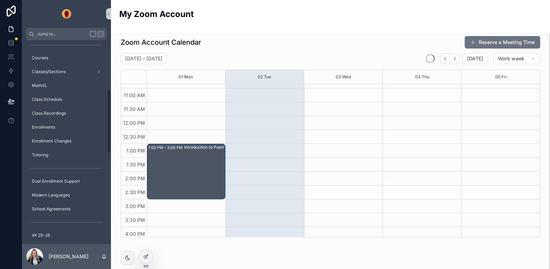
scroll to position [157, 0]
